Goal: Transaction & Acquisition: Obtain resource

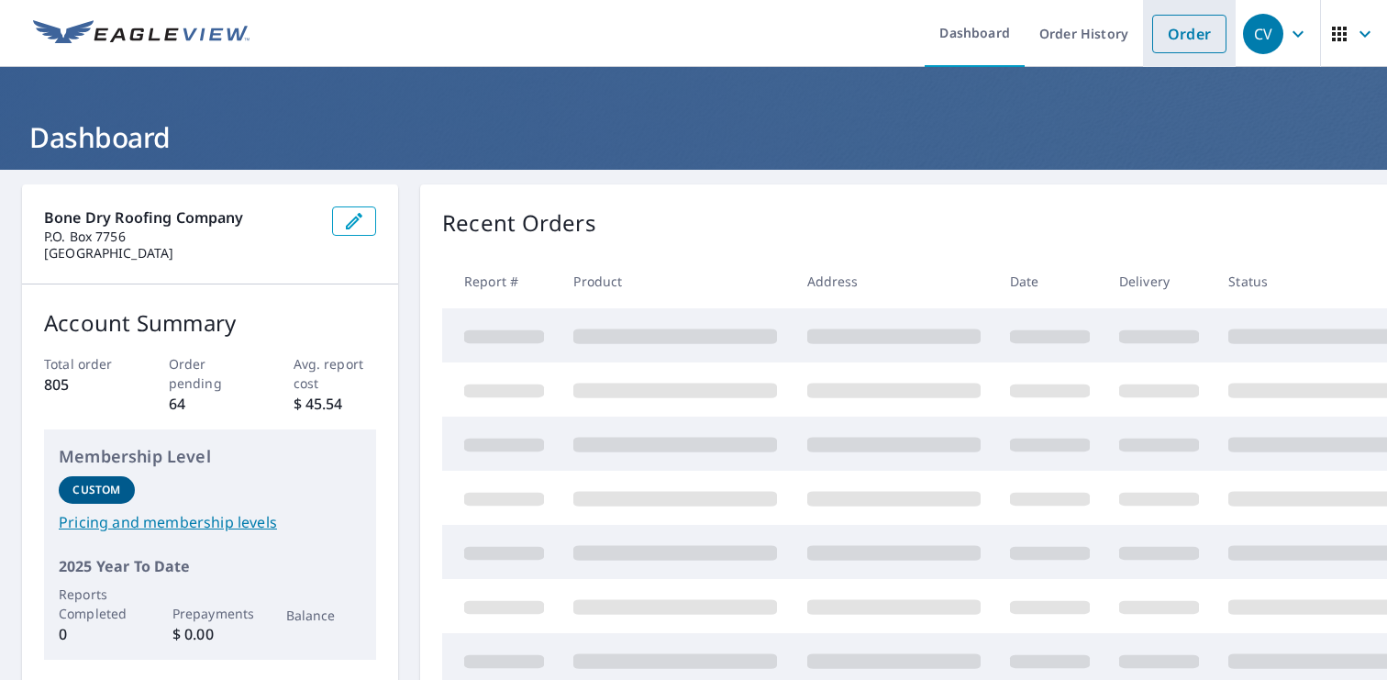
click at [1192, 32] on link "Order" at bounding box center [1189, 34] width 74 height 39
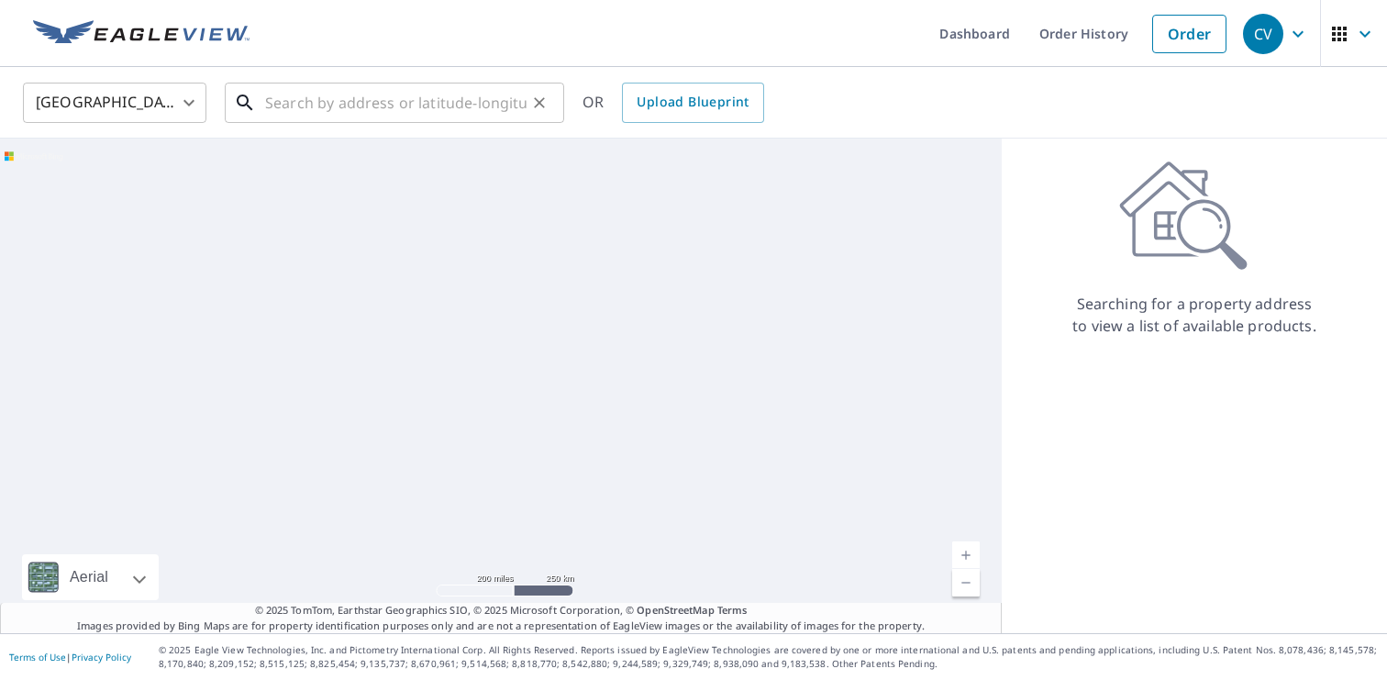
click at [377, 112] on input "text" at bounding box center [395, 102] width 261 height 51
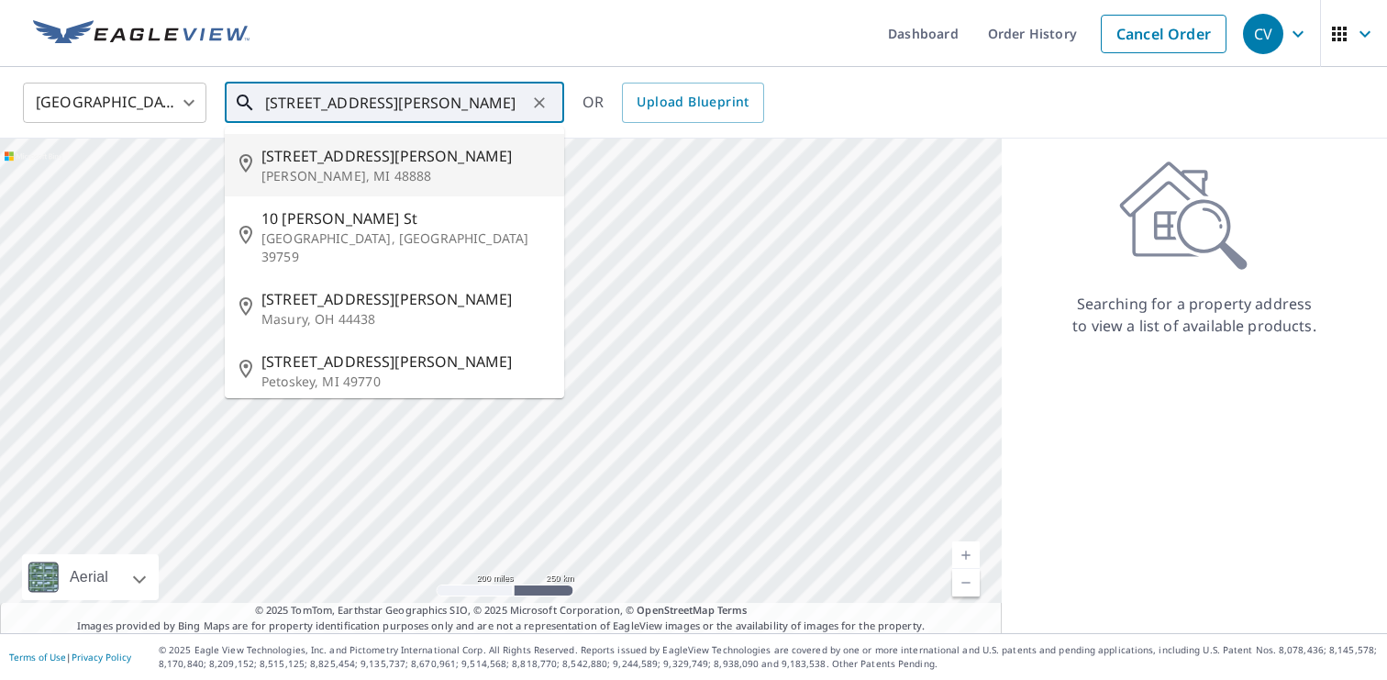
click at [298, 100] on input "[STREET_ADDRESS][PERSON_NAME]" at bounding box center [395, 102] width 261 height 51
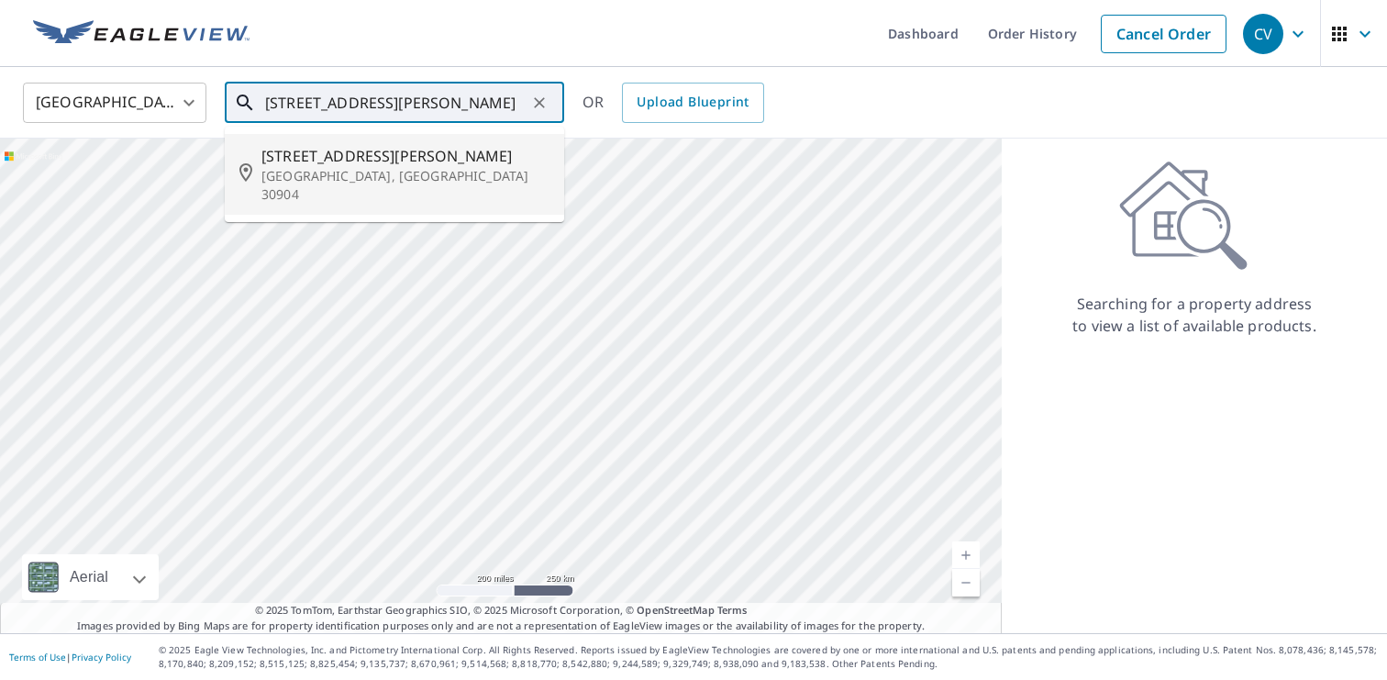
click at [339, 142] on li "[STREET_ADDRESS][PERSON_NAME]" at bounding box center [394, 174] width 339 height 81
type input "[STREET_ADDRESS][PERSON_NAME]"
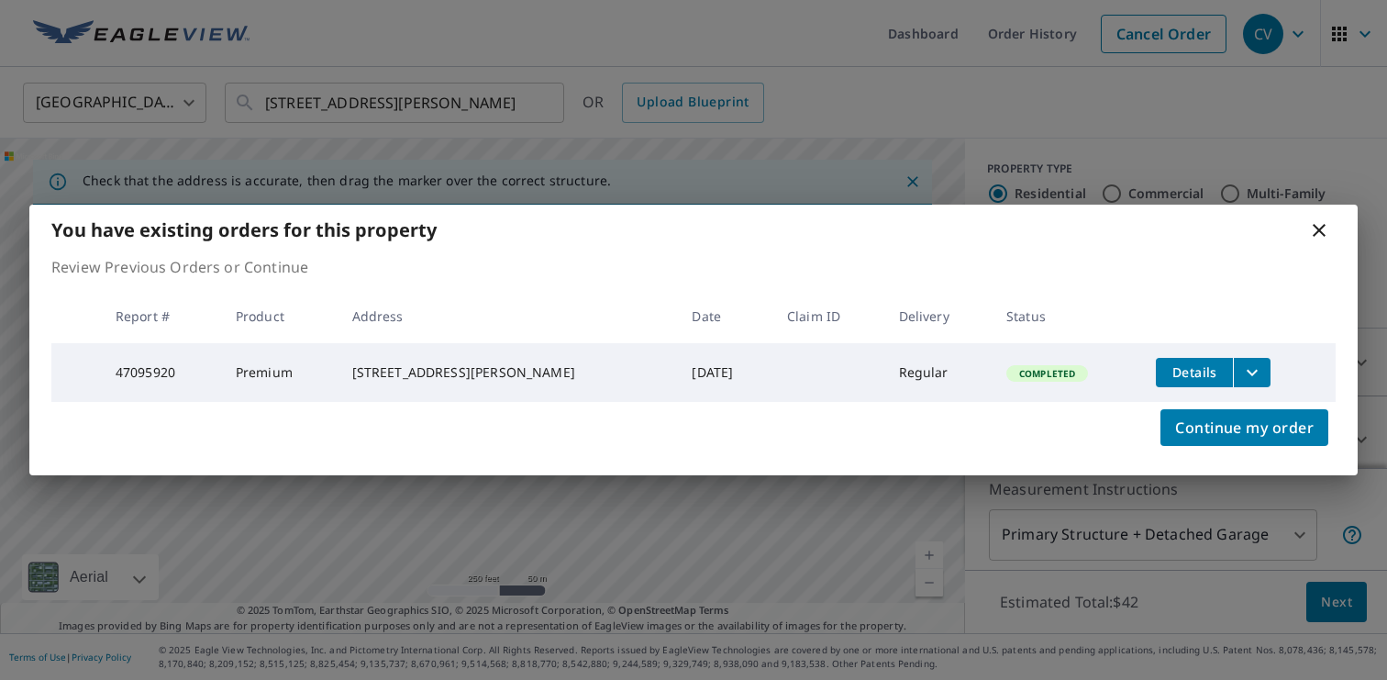
click at [1252, 373] on button "filesDropdownBtn-47095920" at bounding box center [1252, 372] width 38 height 29
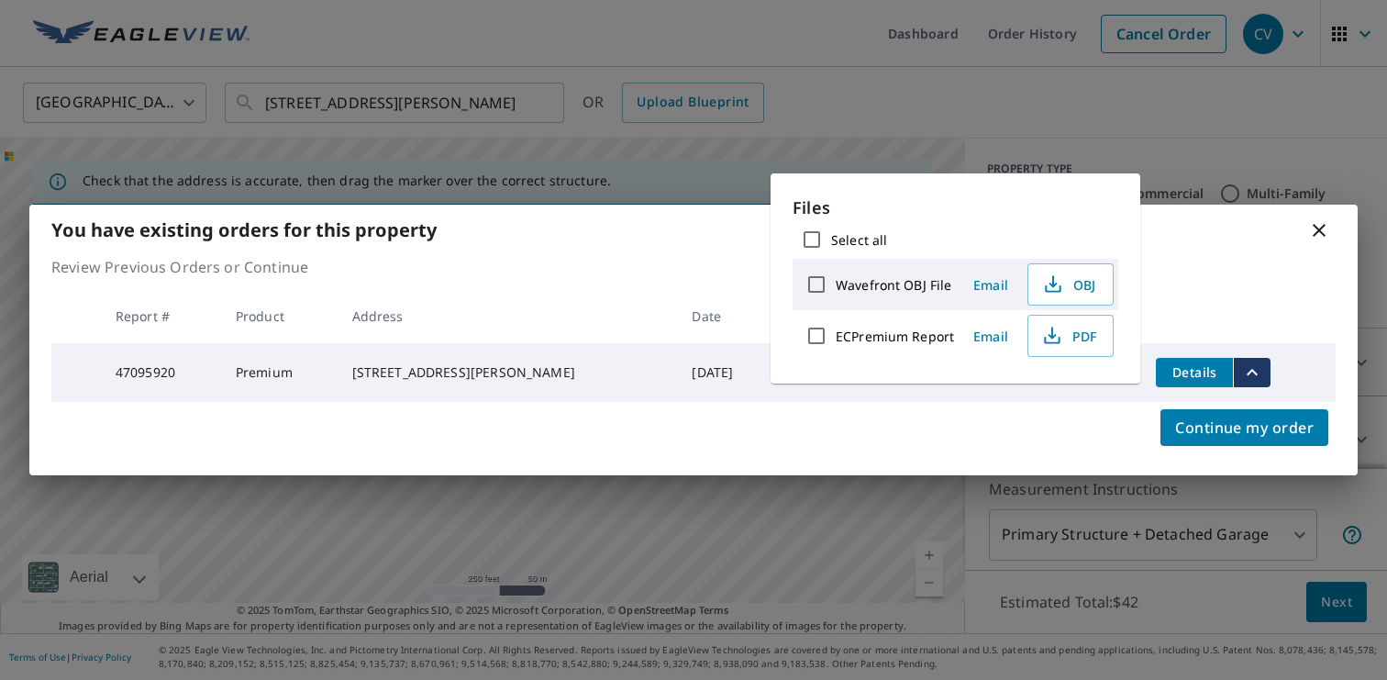
click at [814, 245] on input "Select all" at bounding box center [812, 239] width 39 height 39
checkbox input "true"
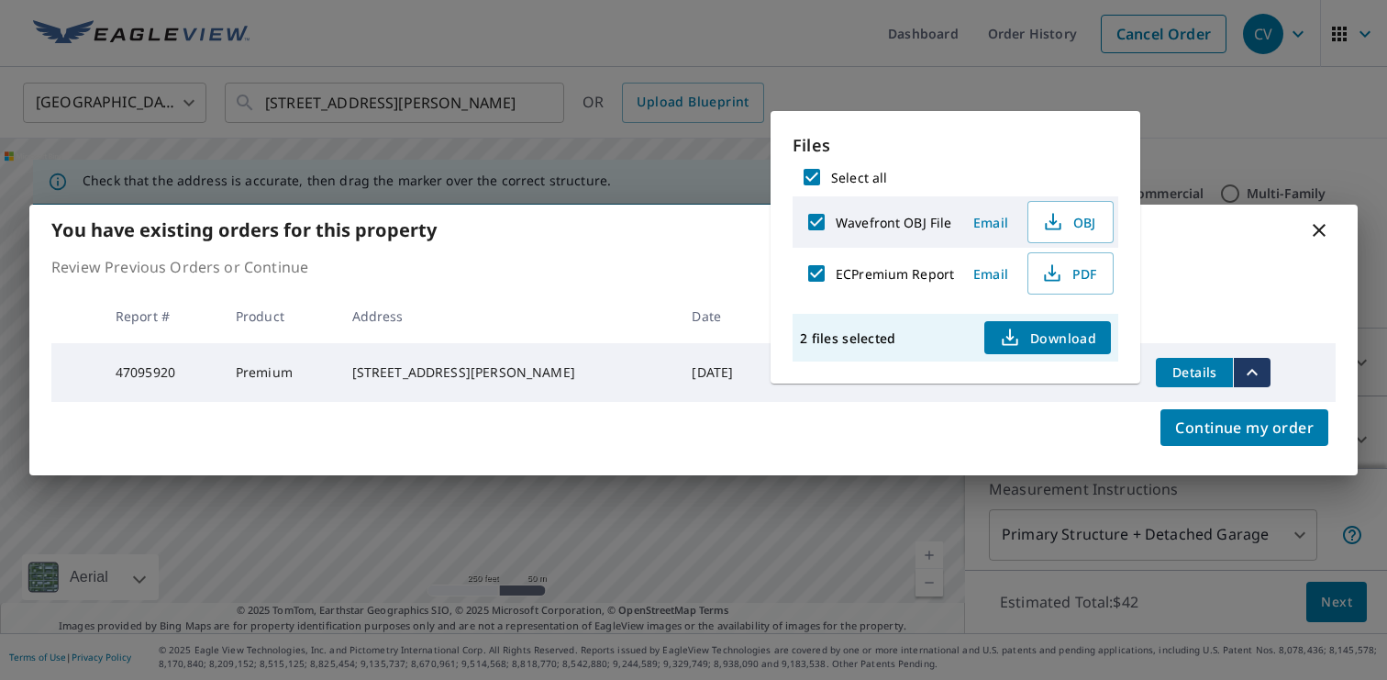
click at [1043, 339] on span "Download" at bounding box center [1047, 338] width 97 height 22
